Goal: Information Seeking & Learning: Find specific fact

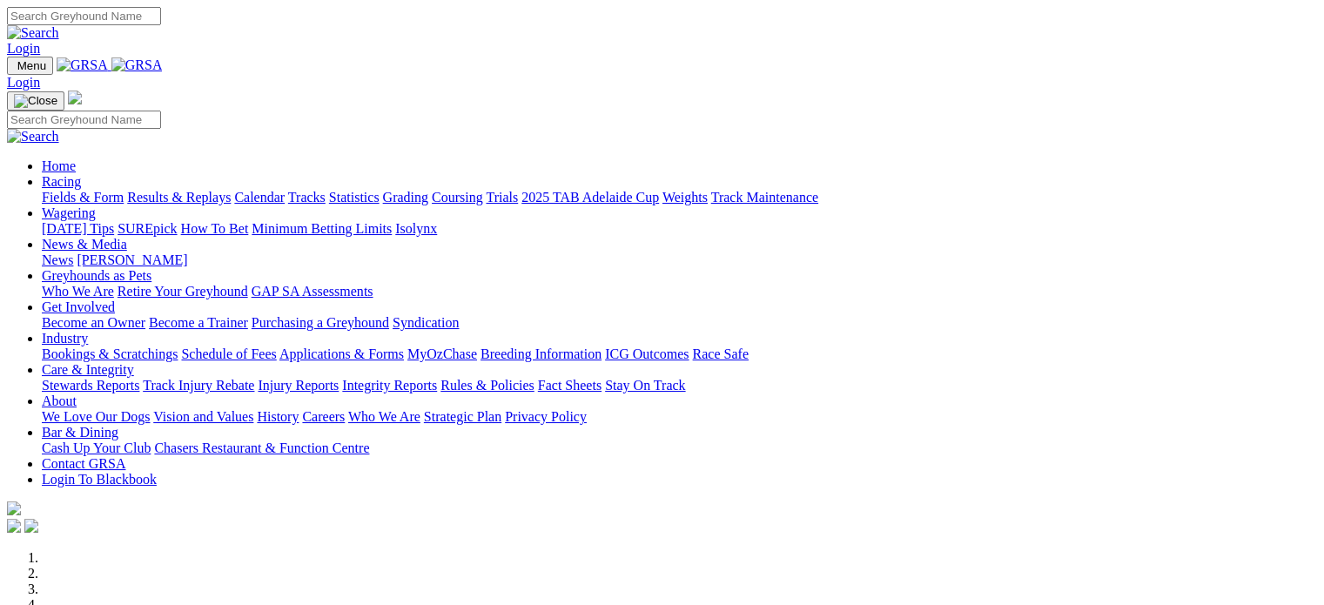
click at [81, 174] on link "Racing" at bounding box center [61, 181] width 39 height 15
click at [163, 73] on img at bounding box center [136, 65] width 51 height 16
click at [163, 72] on img at bounding box center [136, 65] width 51 height 16
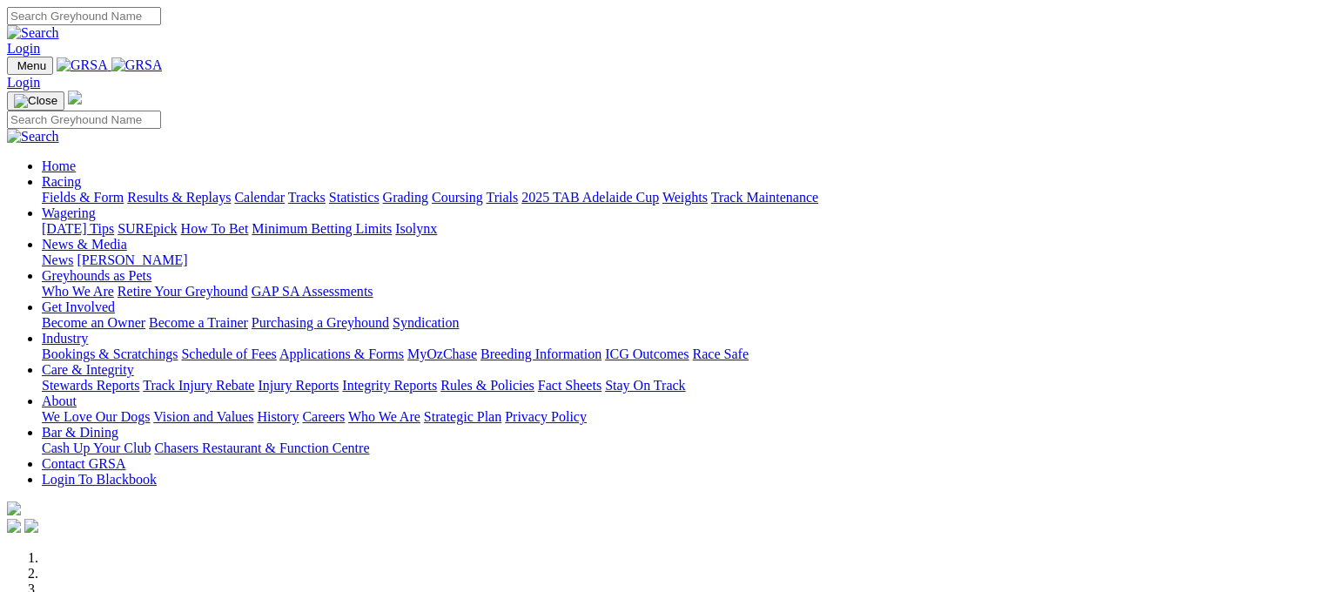
click at [81, 174] on link "Racing" at bounding box center [61, 181] width 39 height 15
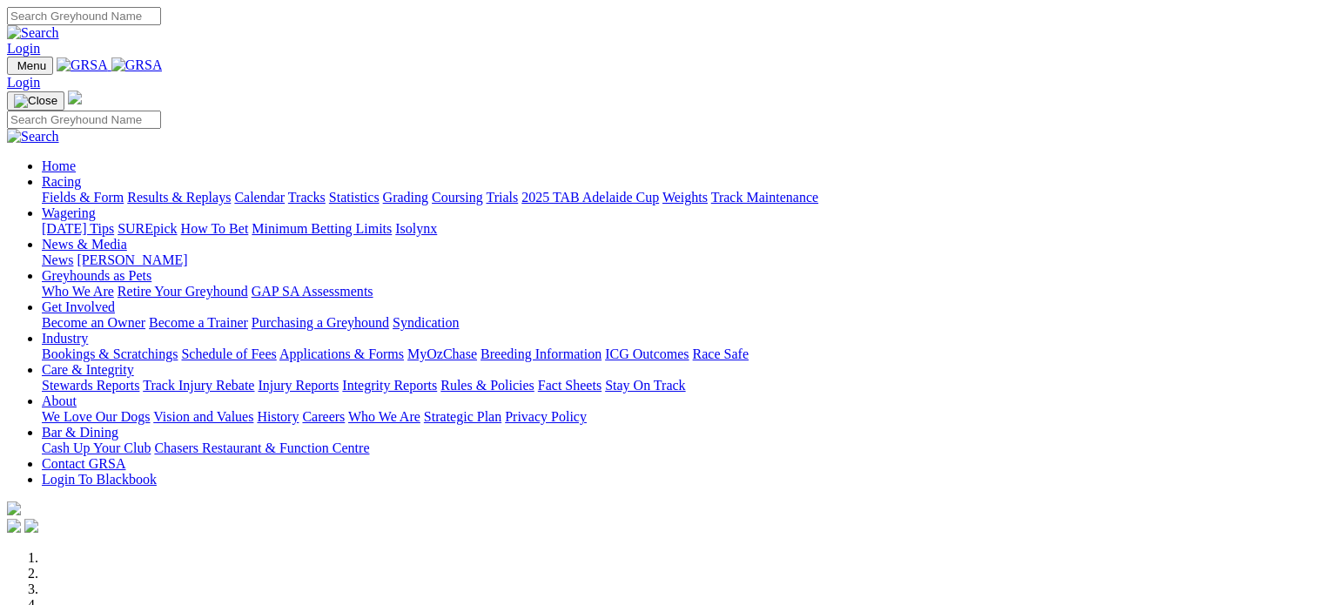
click at [81, 174] on link "Racing" at bounding box center [61, 181] width 39 height 15
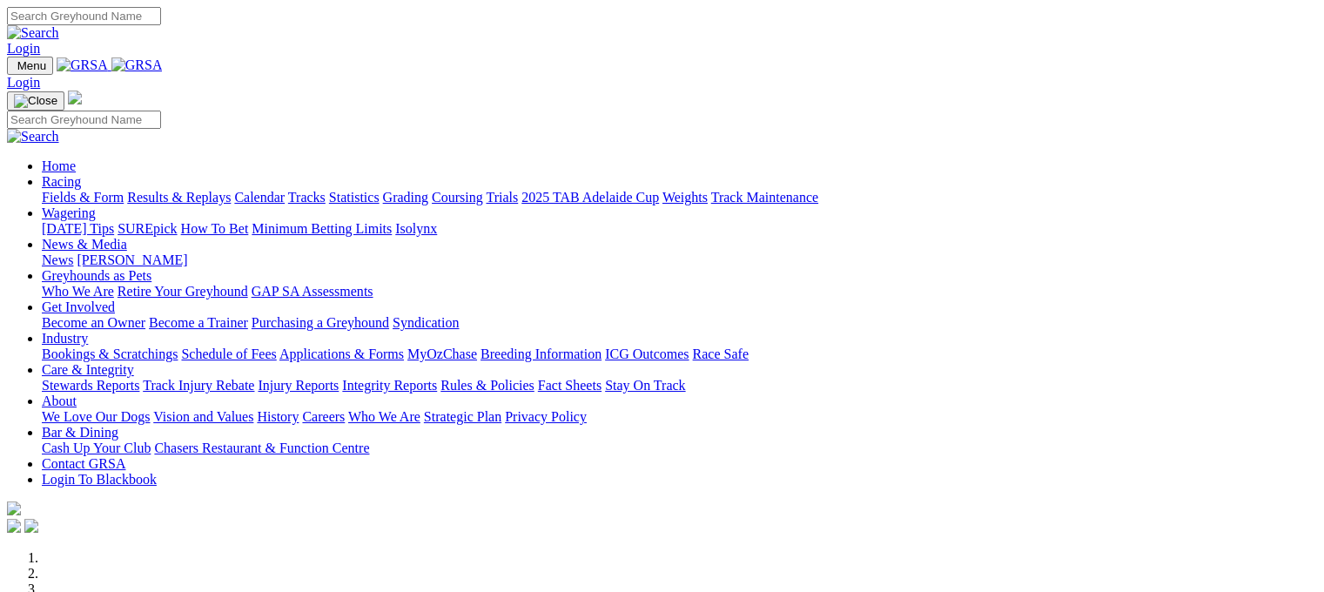
click at [380, 190] on link "Statistics" at bounding box center [354, 197] width 50 height 15
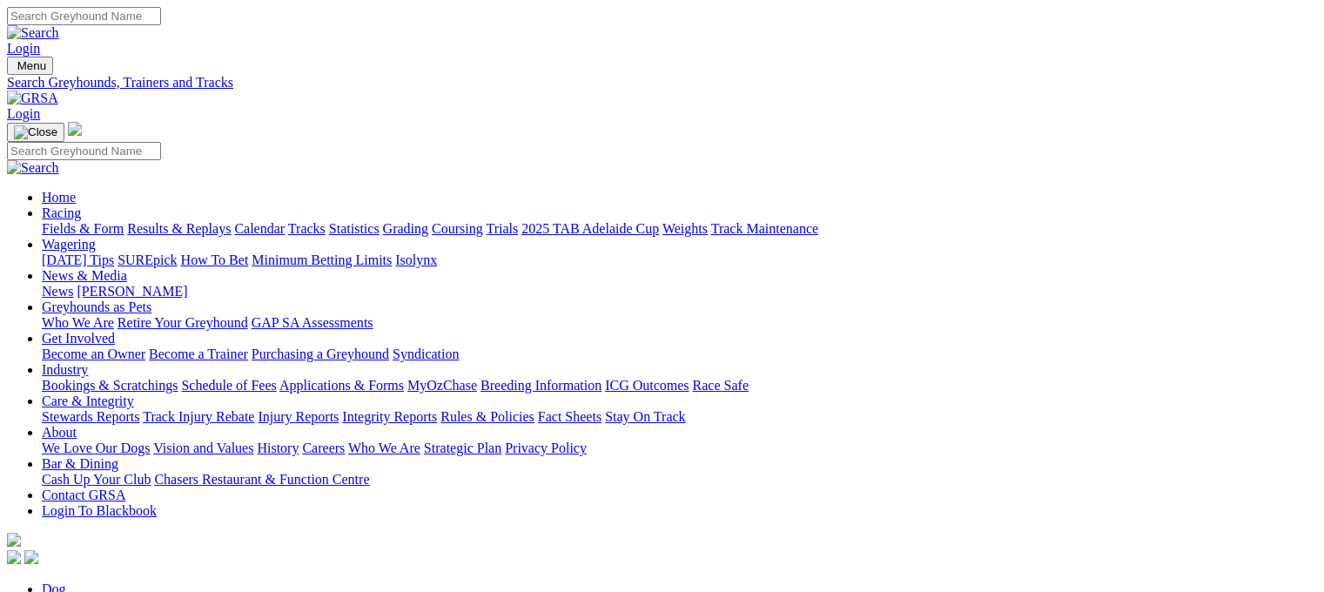
type input "nali"
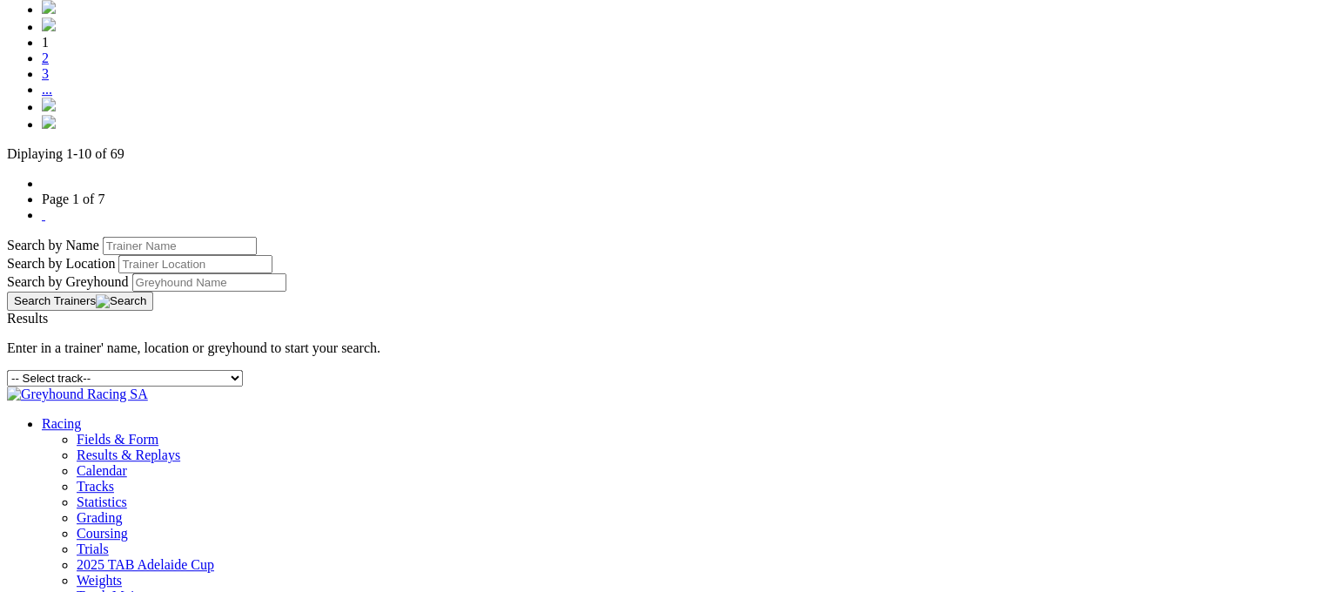
scroll to position [895, 0]
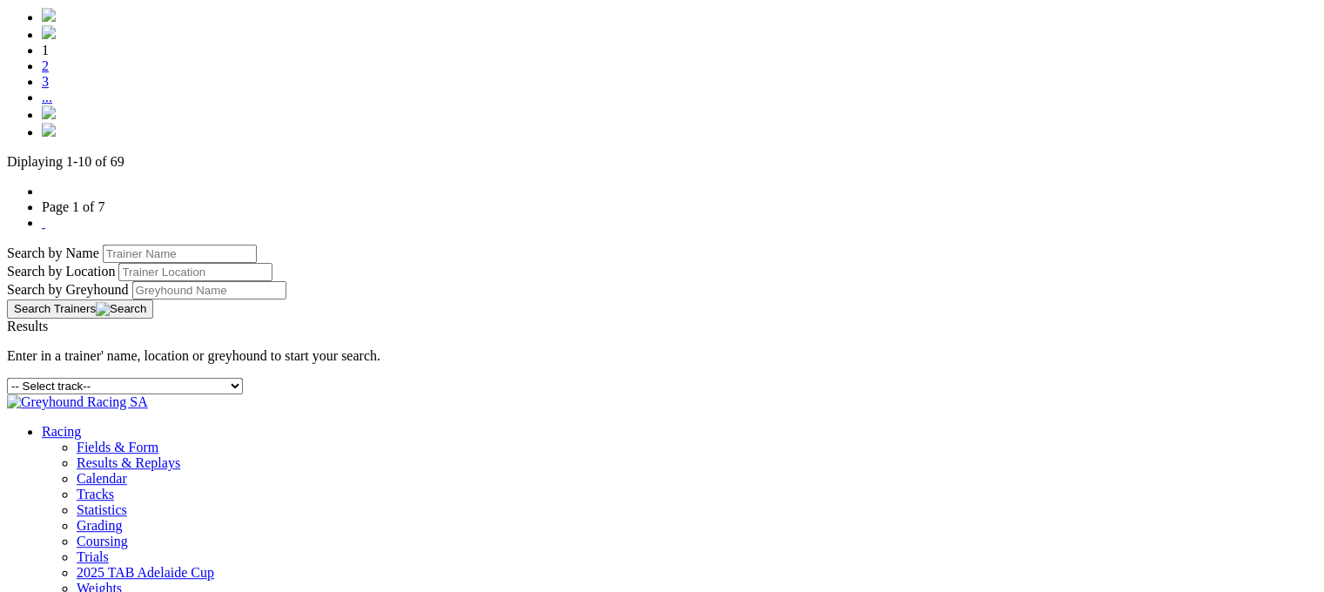
click at [49, 73] on link "2" at bounding box center [45, 65] width 7 height 15
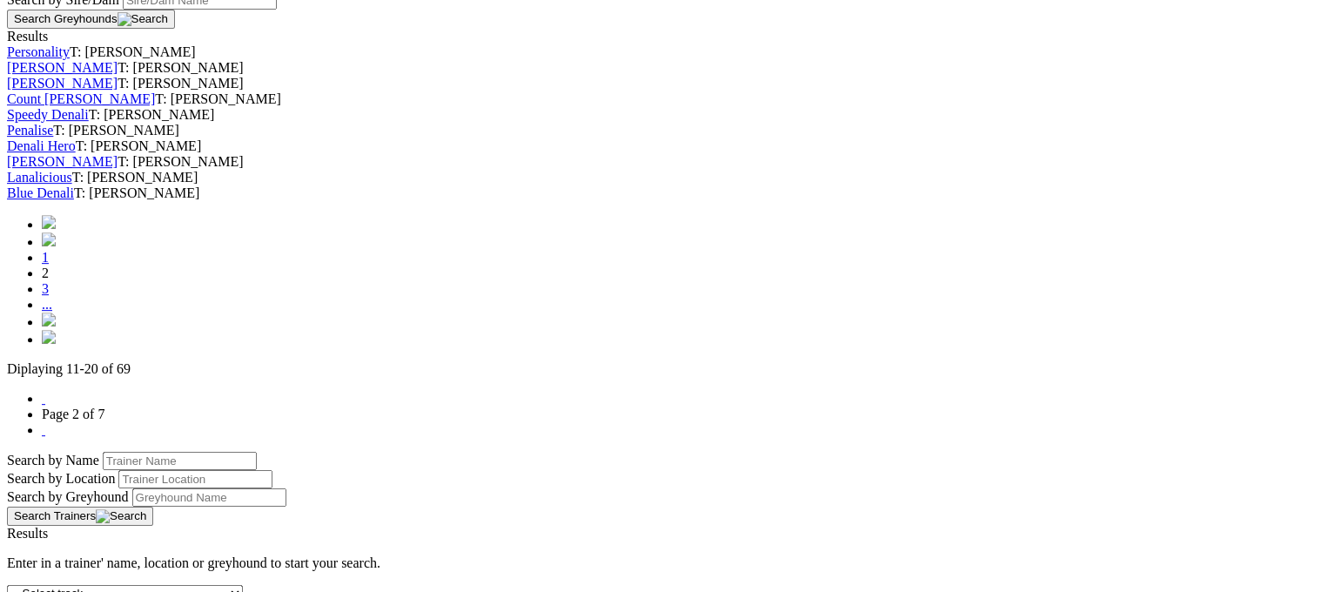
scroll to position [801, 0]
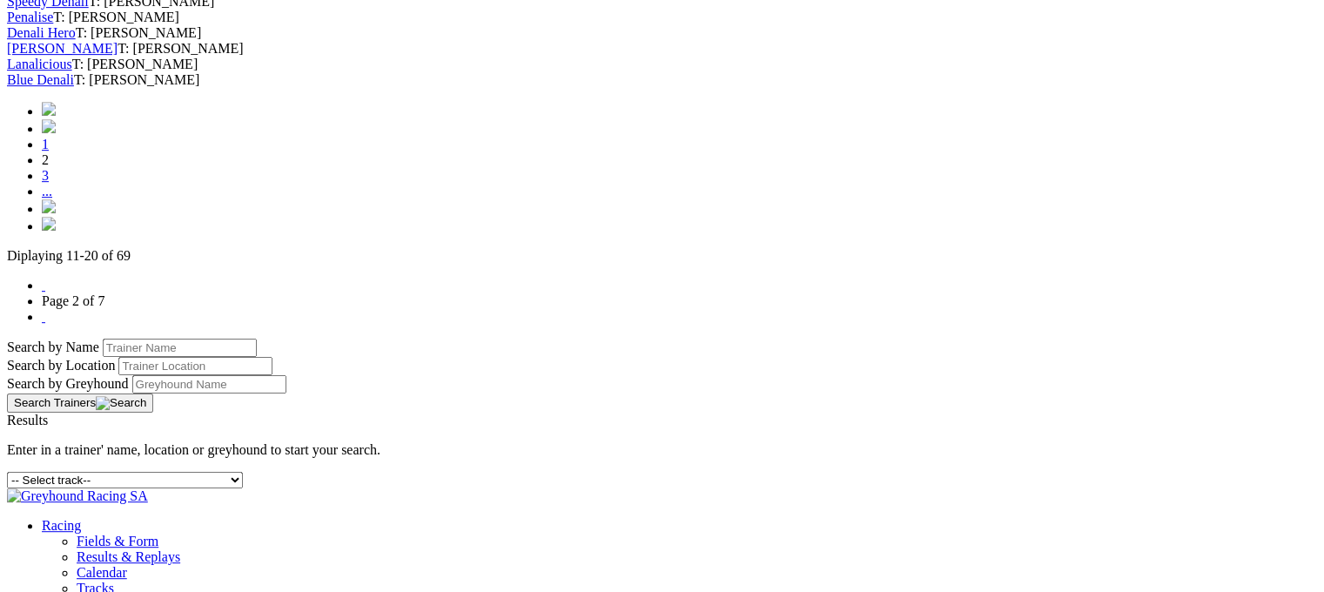
click at [49, 183] on link "3" at bounding box center [45, 175] width 7 height 15
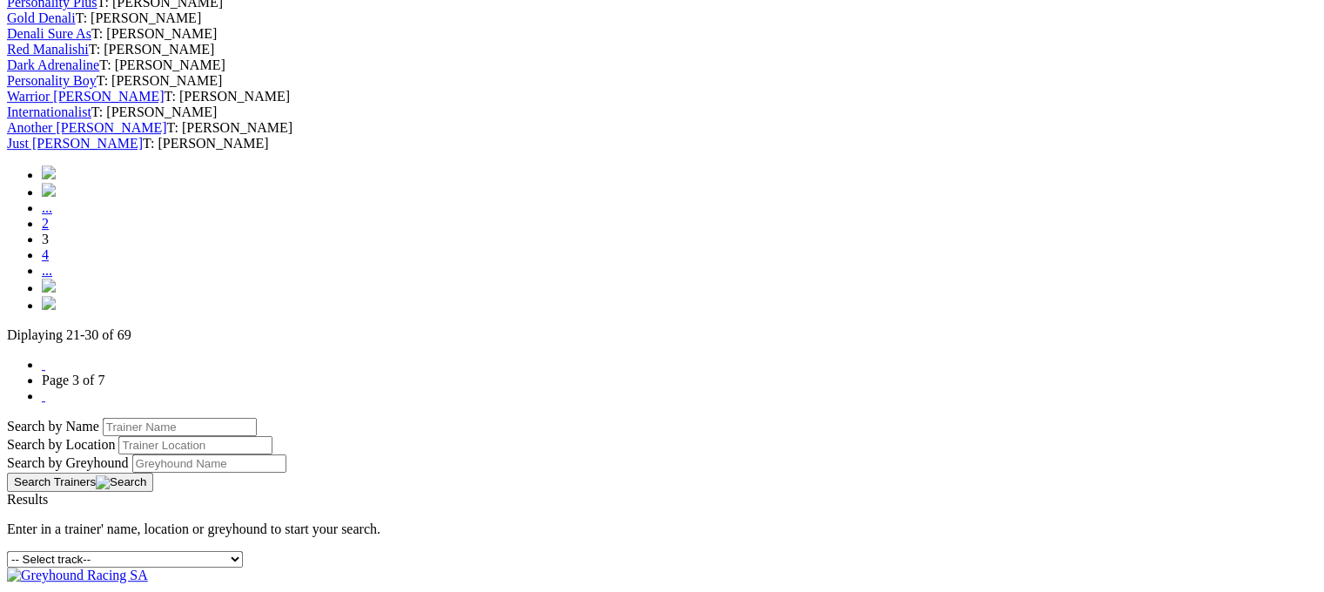
scroll to position [818, 0]
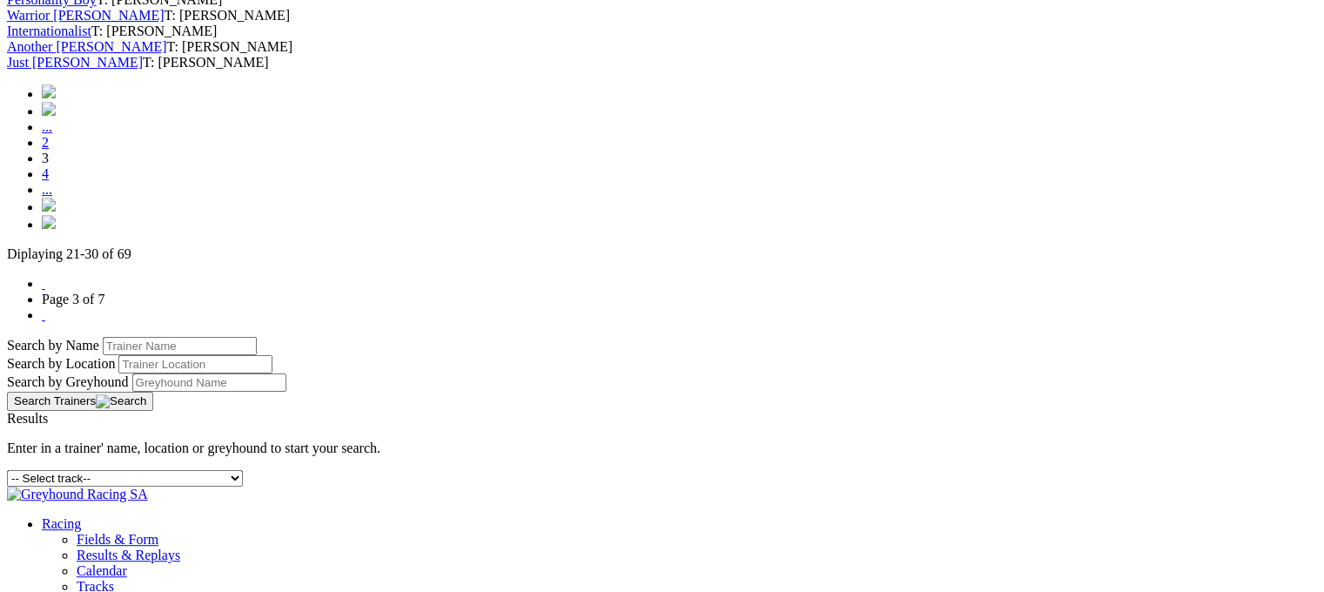
click at [49, 181] on link "4" at bounding box center [45, 173] width 7 height 15
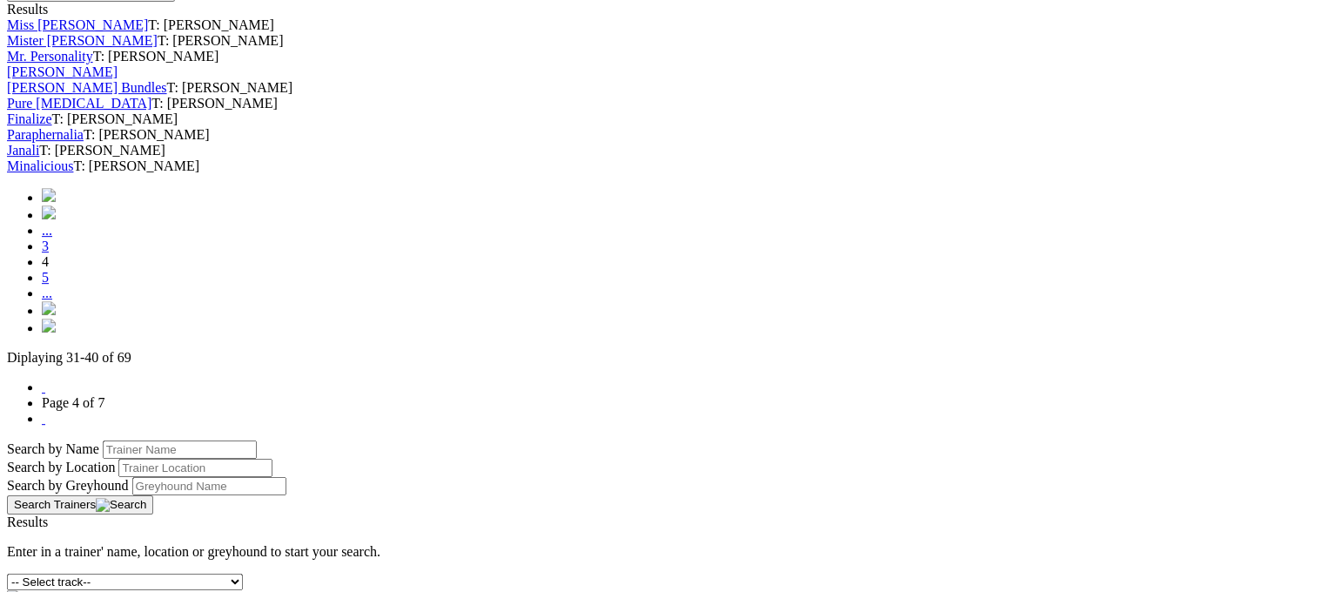
scroll to position [763, 0]
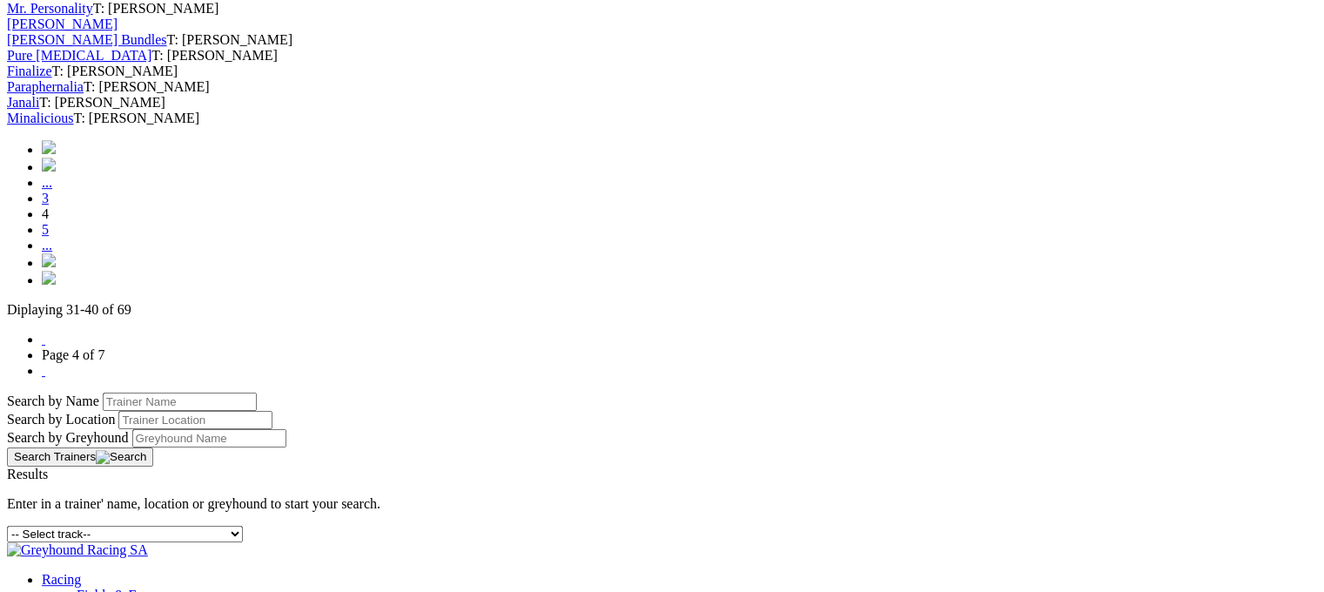
click at [49, 237] on link "5" at bounding box center [45, 229] width 7 height 15
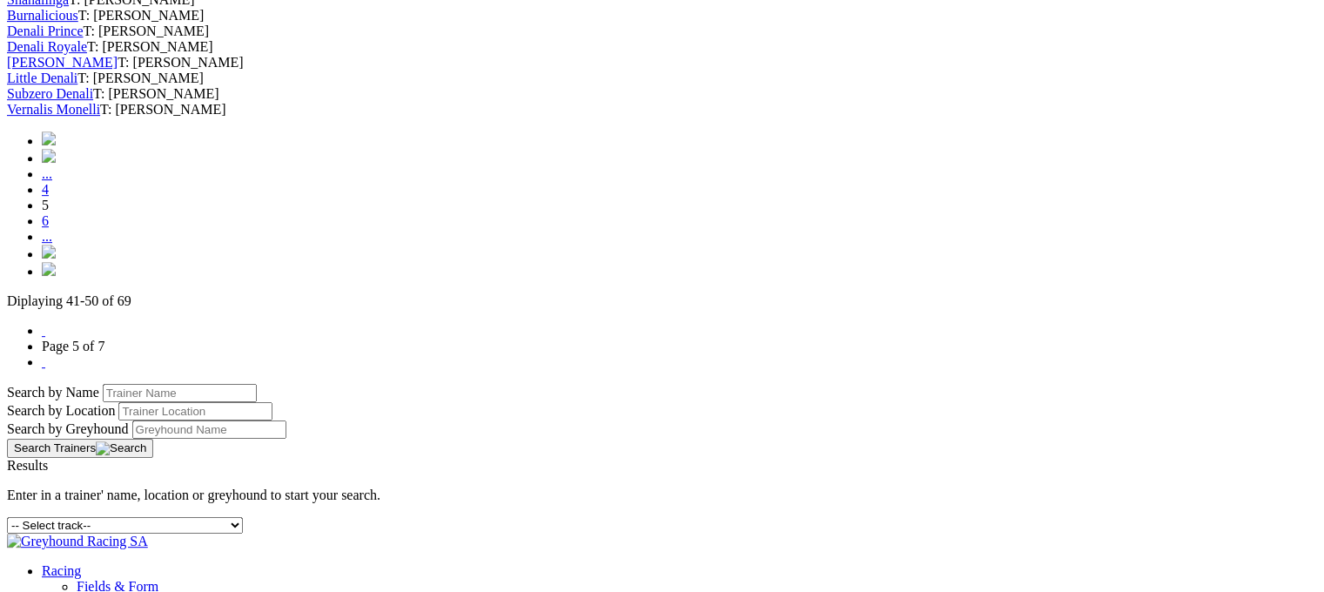
scroll to position [782, 0]
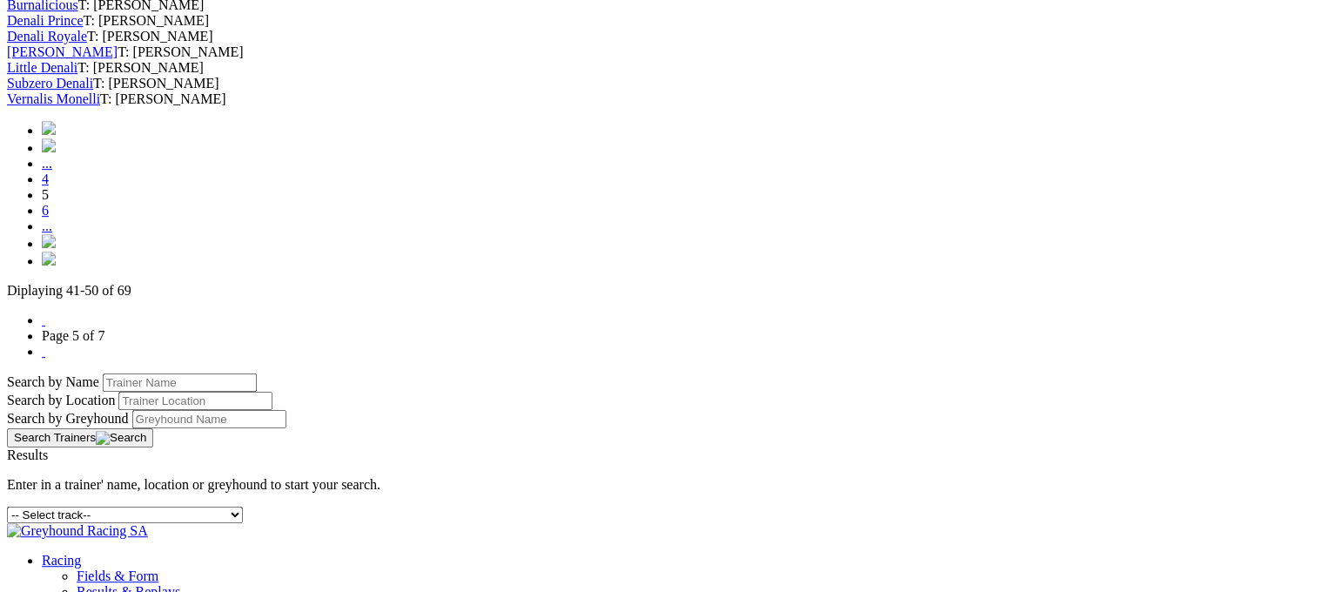
click at [49, 218] on link "6" at bounding box center [45, 210] width 7 height 15
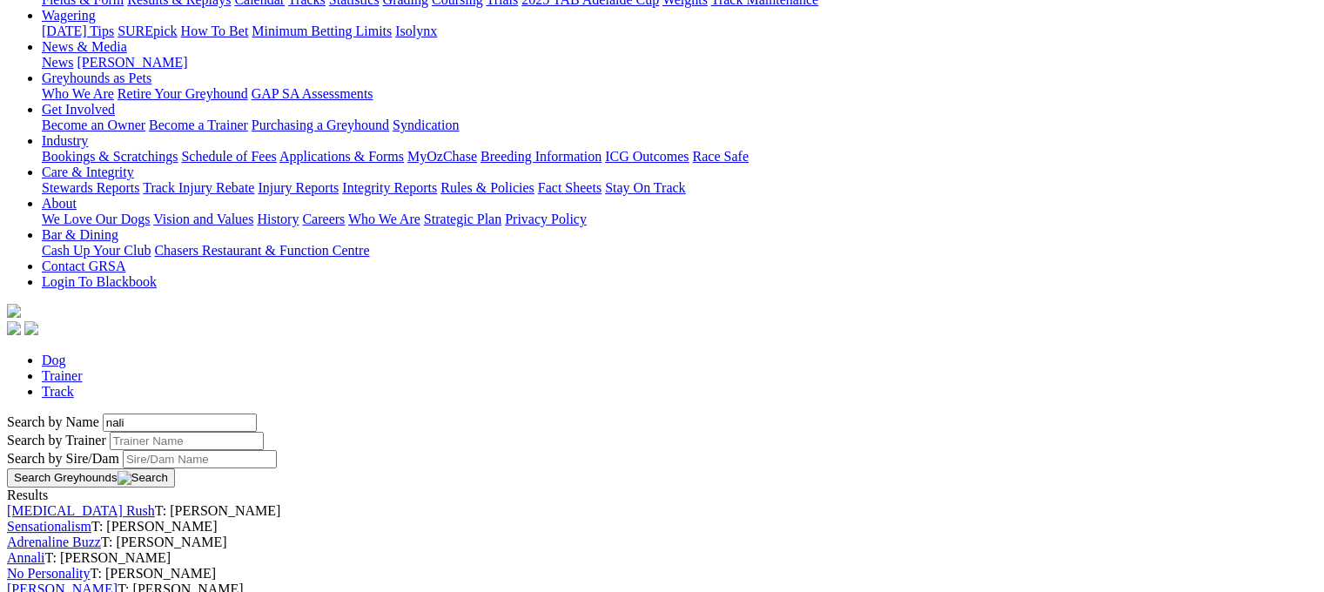
scroll to position [219, 0]
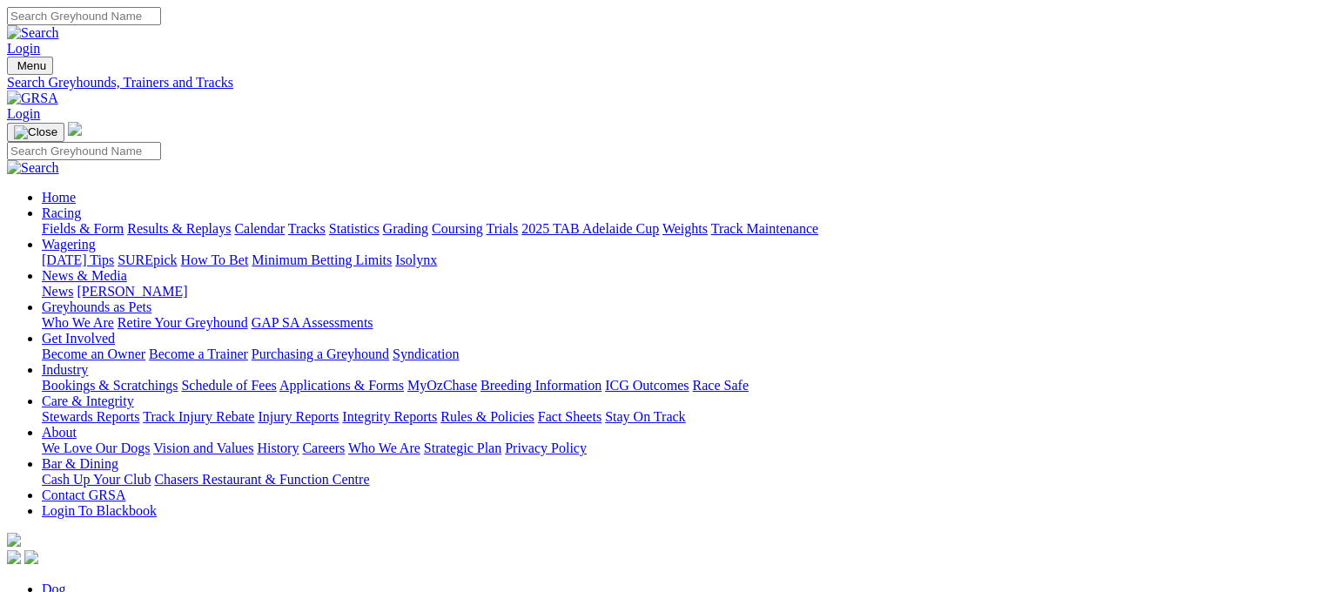
type input "megara"
